Goal: Transaction & Acquisition: Purchase product/service

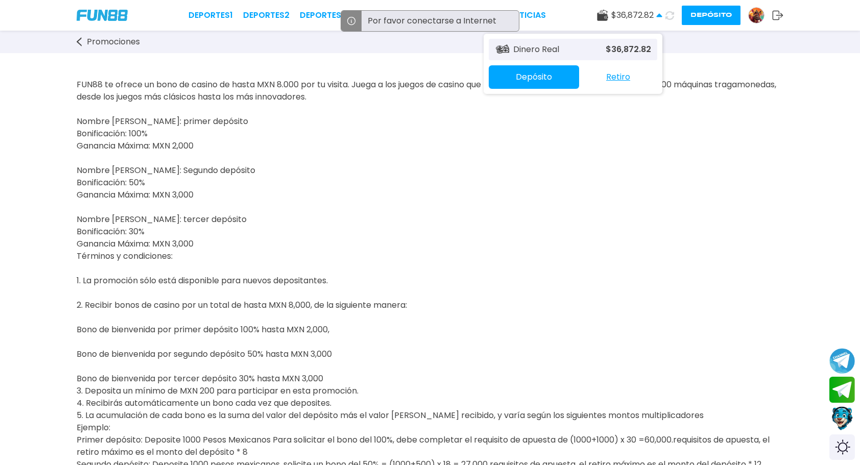
click at [542, 77] on button "Depósito" at bounding box center [534, 76] width 90 height 23
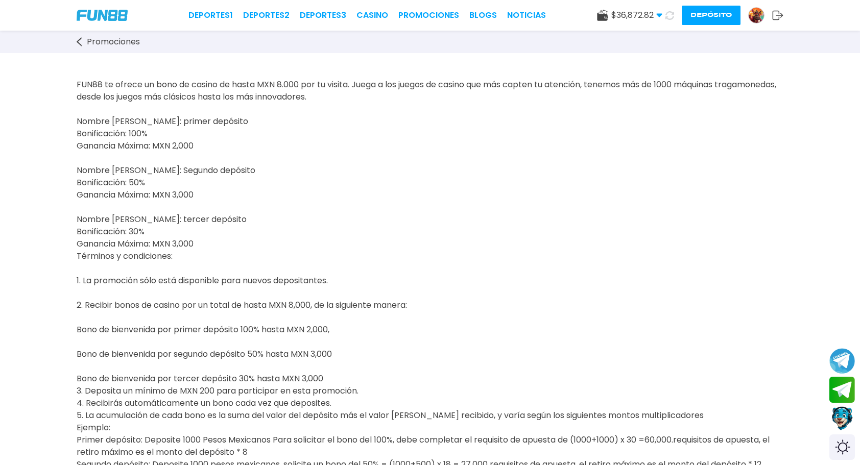
click at [619, 14] on span "$ 36,872.82" at bounding box center [636, 15] width 51 height 12
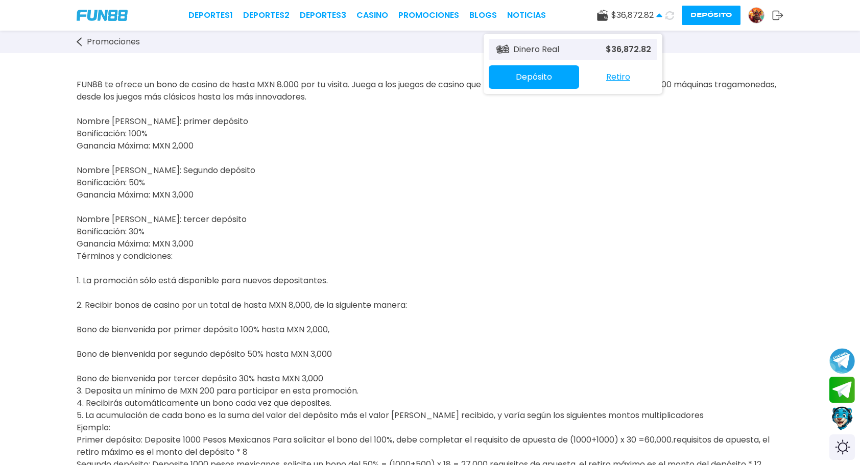
click at [532, 72] on button "Depósito" at bounding box center [534, 76] width 90 height 23
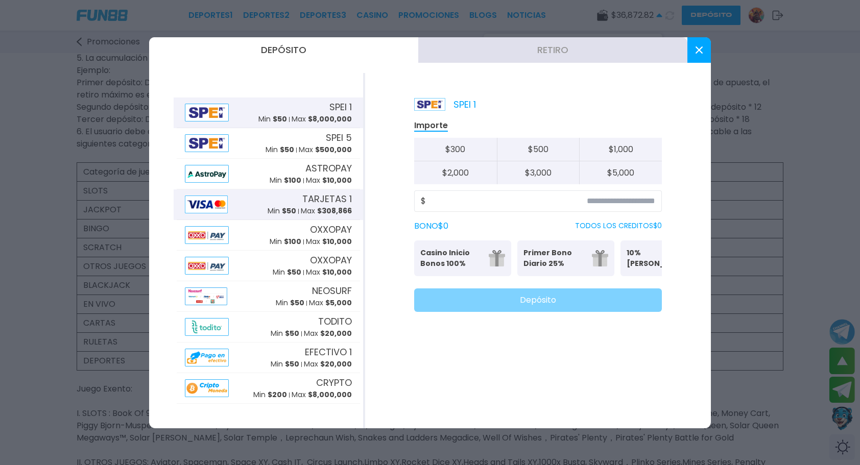
scroll to position [613, 0]
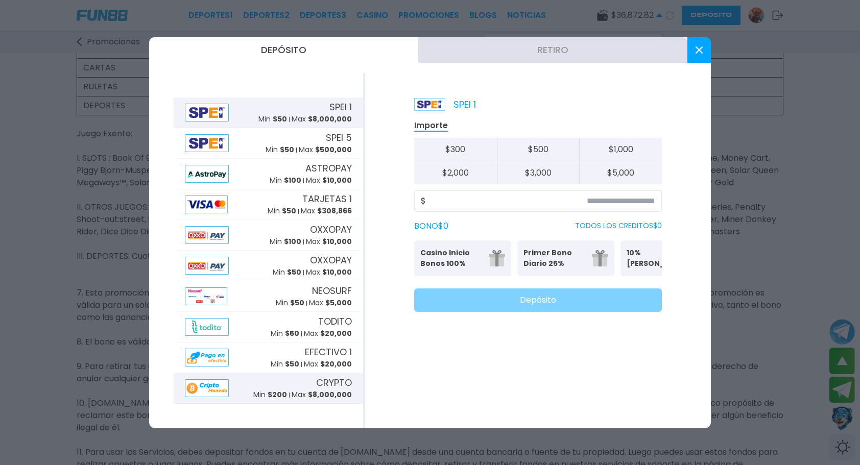
click at [208, 384] on img at bounding box center [207, 388] width 44 height 18
